Goal: Transaction & Acquisition: Subscribe to service/newsletter

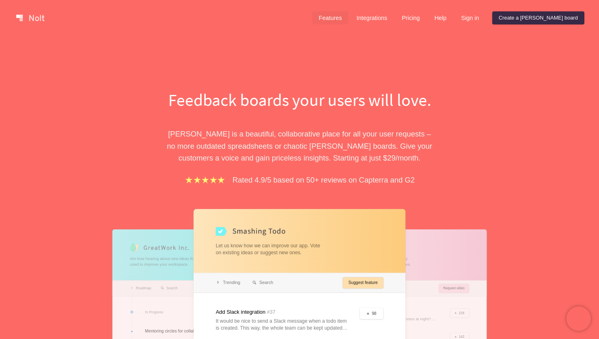
click at [349, 16] on link "Features" at bounding box center [330, 17] width 36 height 13
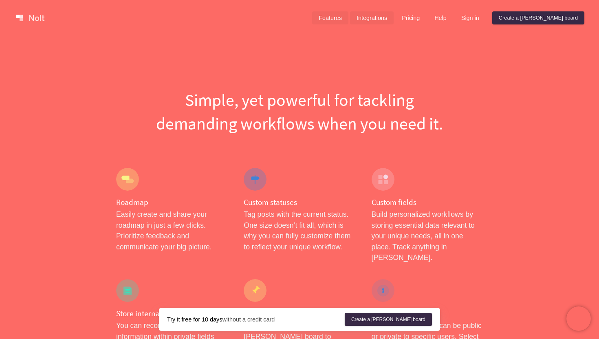
click at [394, 16] on link "Integrations" at bounding box center [372, 17] width 44 height 13
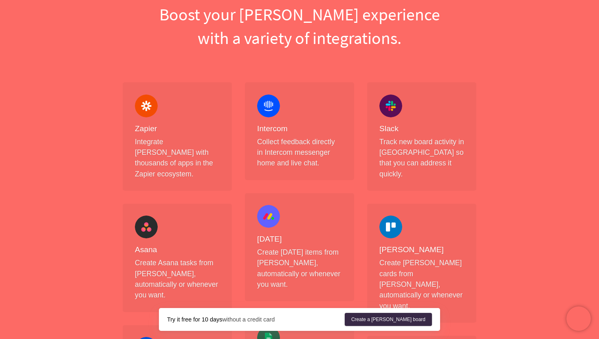
scroll to position [86, 0]
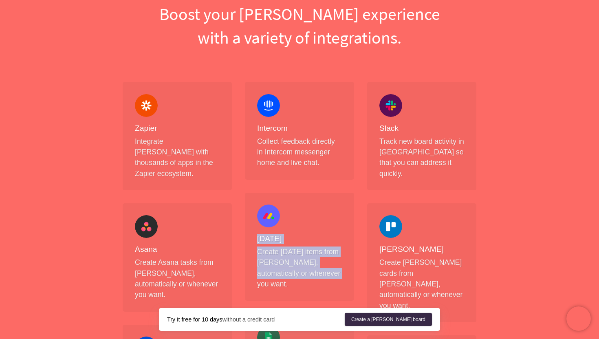
drag, startPoint x: 333, startPoint y: 274, endPoint x: 256, endPoint y: 228, distance: 89.2
click at [256, 228] on div "[DATE] Create [DATE] items from [PERSON_NAME], automatically or whenever you wa…" at bounding box center [299, 247] width 109 height 108
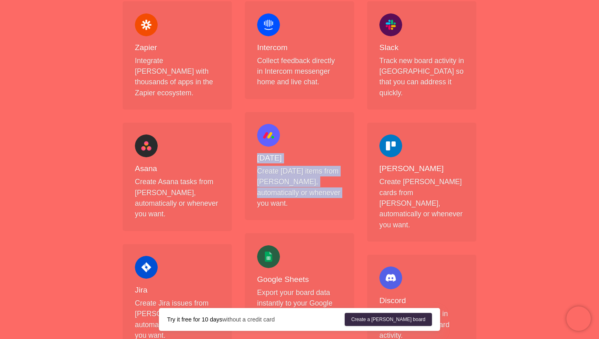
scroll to position [0, 0]
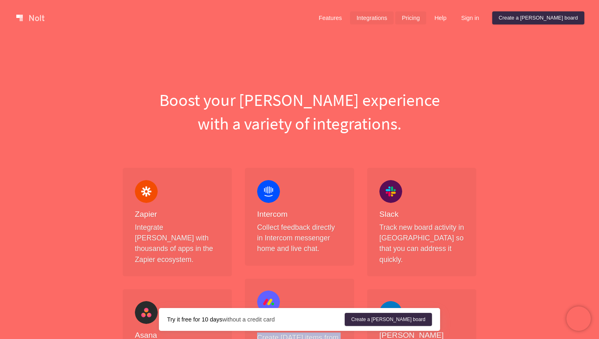
click at [427, 17] on link "Pricing" at bounding box center [411, 17] width 31 height 13
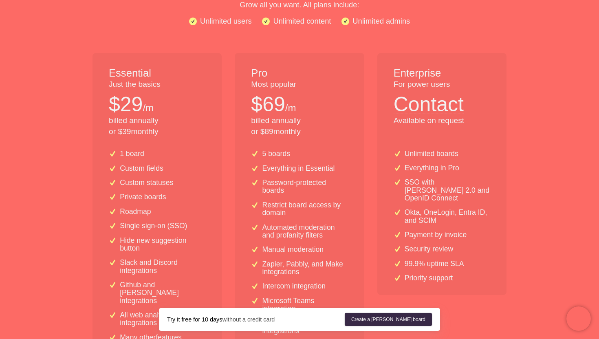
scroll to position [154, 0]
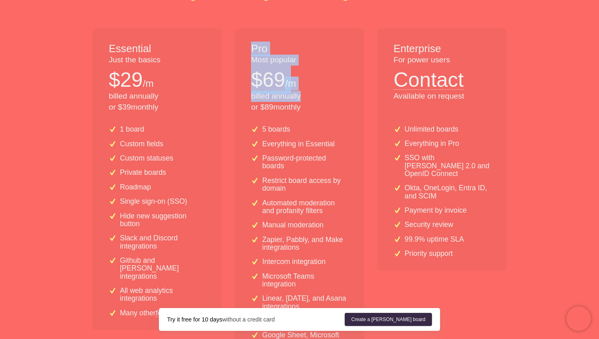
drag, startPoint x: 253, startPoint y: 47, endPoint x: 316, endPoint y: 96, distance: 79.6
click at [316, 96] on div "Pro Most popular $ 69 /m billed annually or $ 89 monthly" at bounding box center [299, 74] width 129 height 91
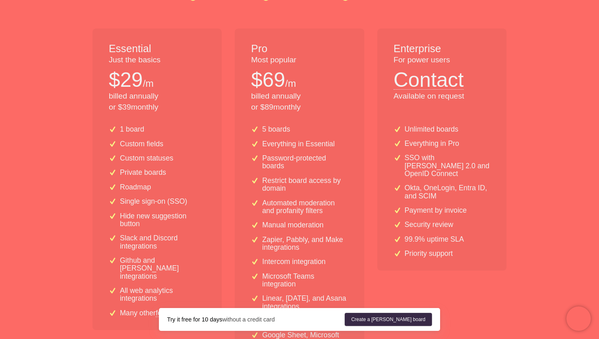
click at [320, 99] on p "billed annually or $ 89 monthly" at bounding box center [299, 102] width 97 height 22
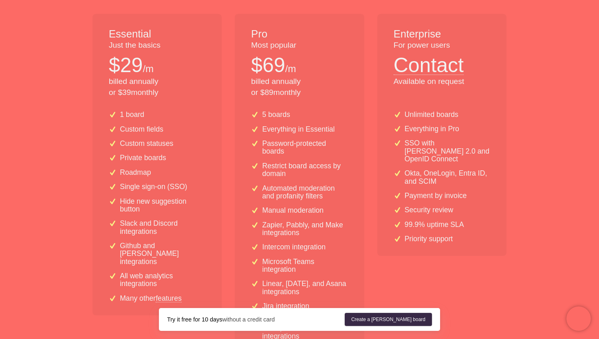
scroll to position [169, 0]
click at [424, 66] on button "Contact" at bounding box center [429, 62] width 70 height 24
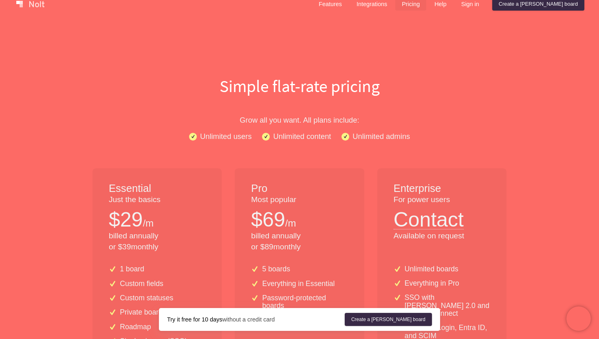
scroll to position [0, 0]
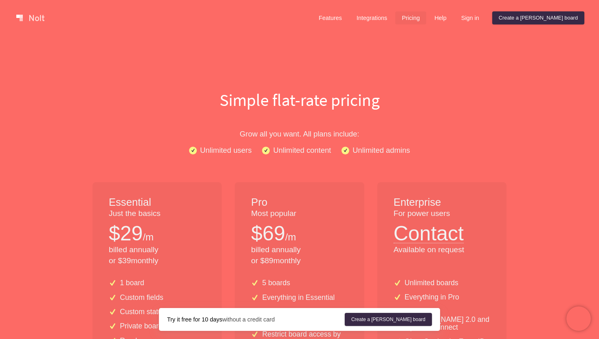
click at [317, 152] on p "Unlimited content" at bounding box center [302, 150] width 58 height 12
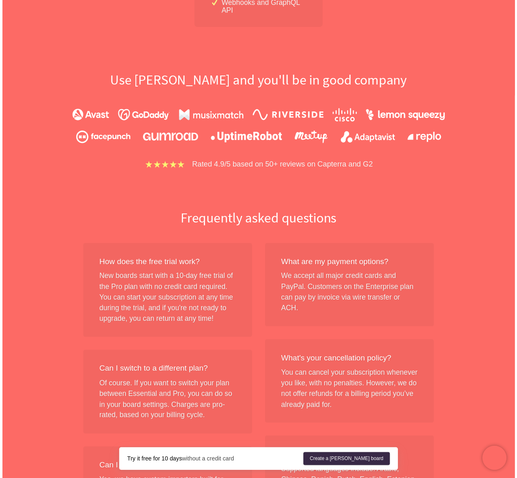
scroll to position [385, 0]
